Goal: Task Accomplishment & Management: Manage account settings

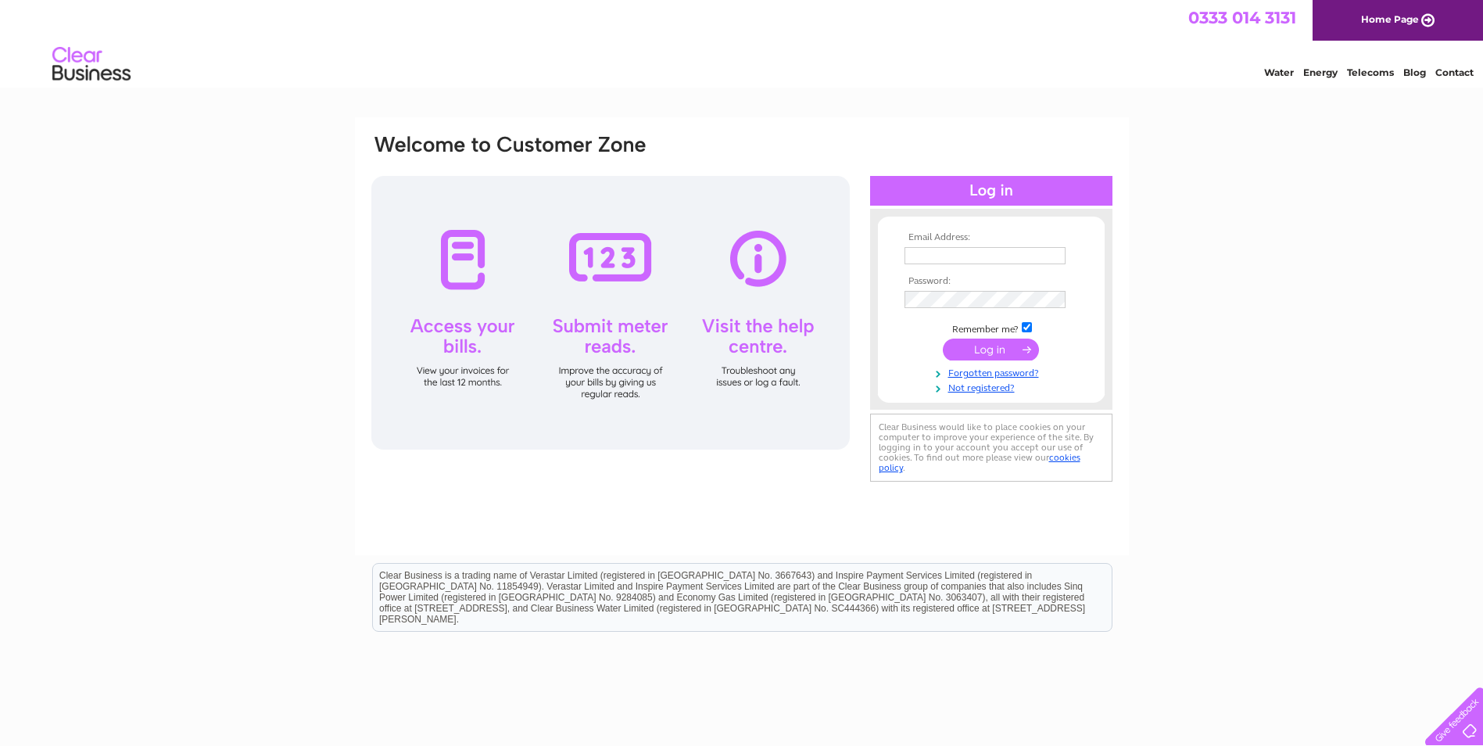
click at [976, 245] on td at bounding box center [991, 255] width 181 height 25
click at [977, 255] on input "text" at bounding box center [986, 256] width 163 height 19
type input "dawn@lippe-architects.co.uk"
click at [981, 353] on input "submit" at bounding box center [991, 351] width 96 height 22
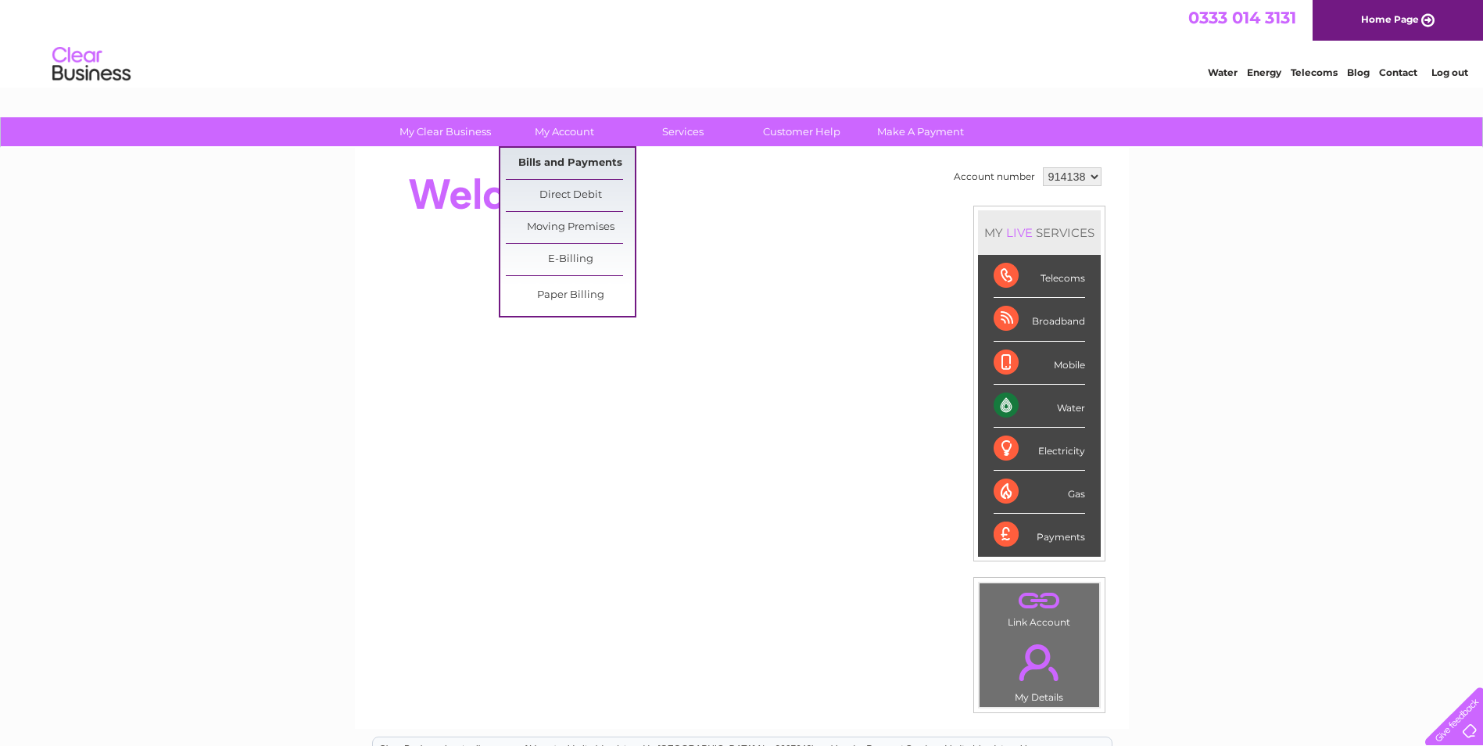
click at [556, 165] on link "Bills and Payments" at bounding box center [570, 163] width 129 height 31
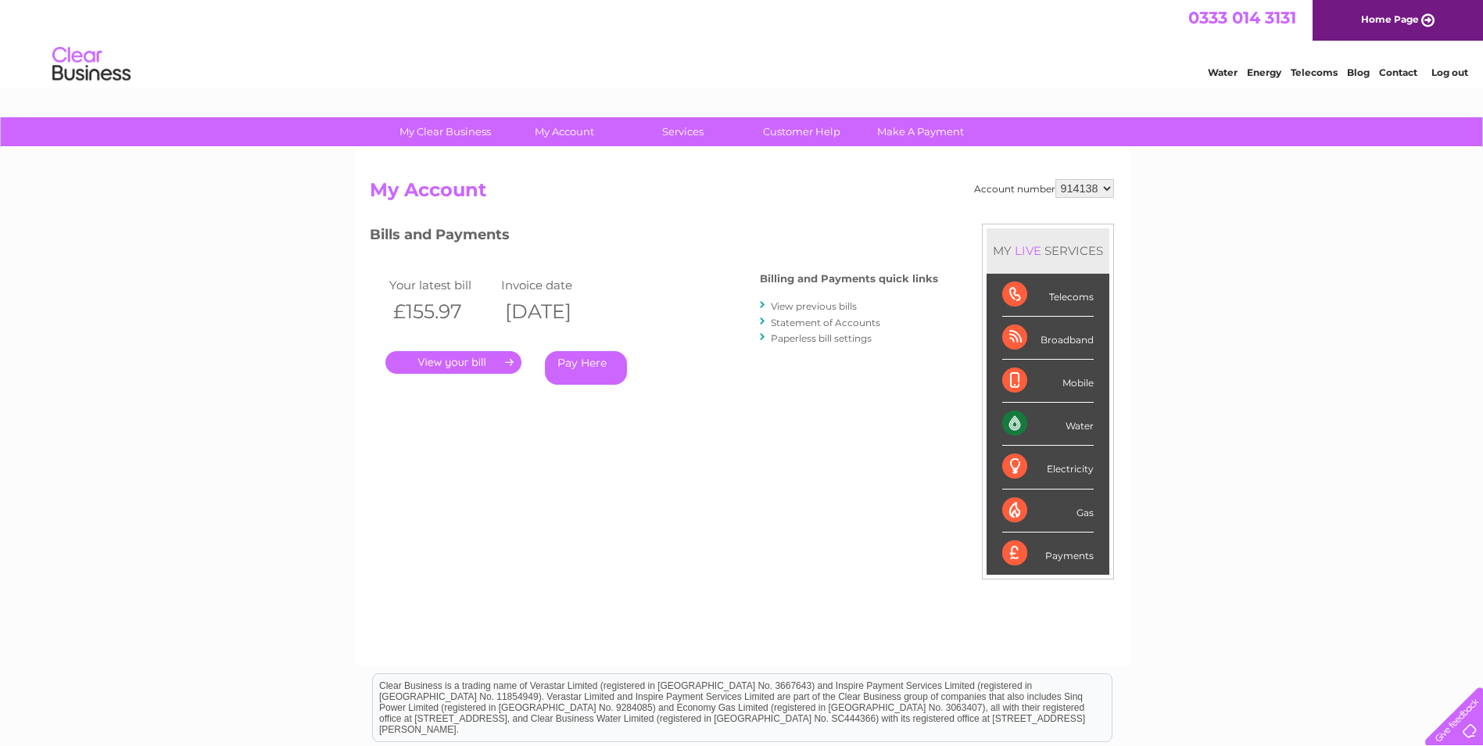
click at [473, 358] on link "." at bounding box center [453, 362] width 136 height 23
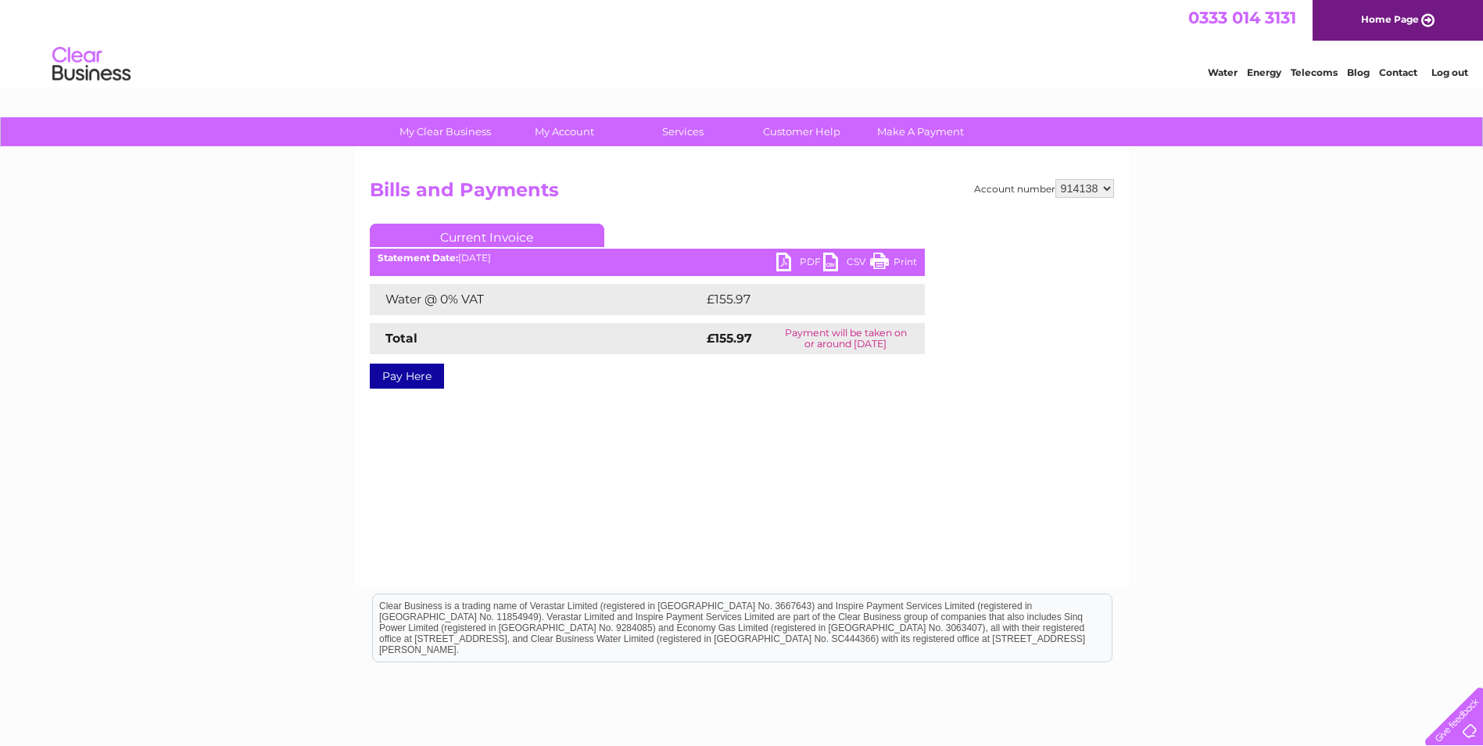
click at [794, 264] on link "PDF" at bounding box center [799, 264] width 47 height 23
